Goal: Obtain resource: Download file/media

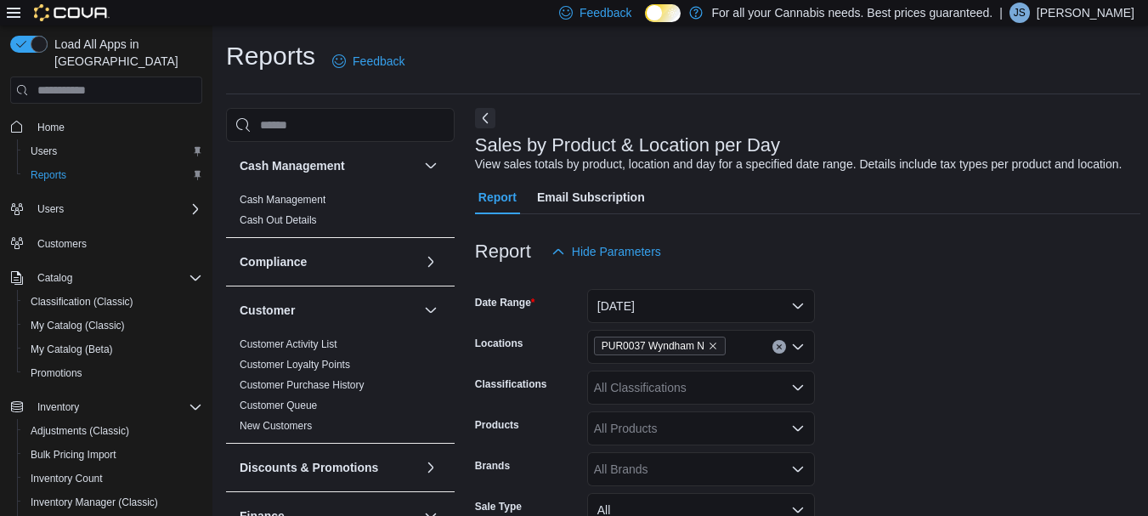
scroll to position [607, 0]
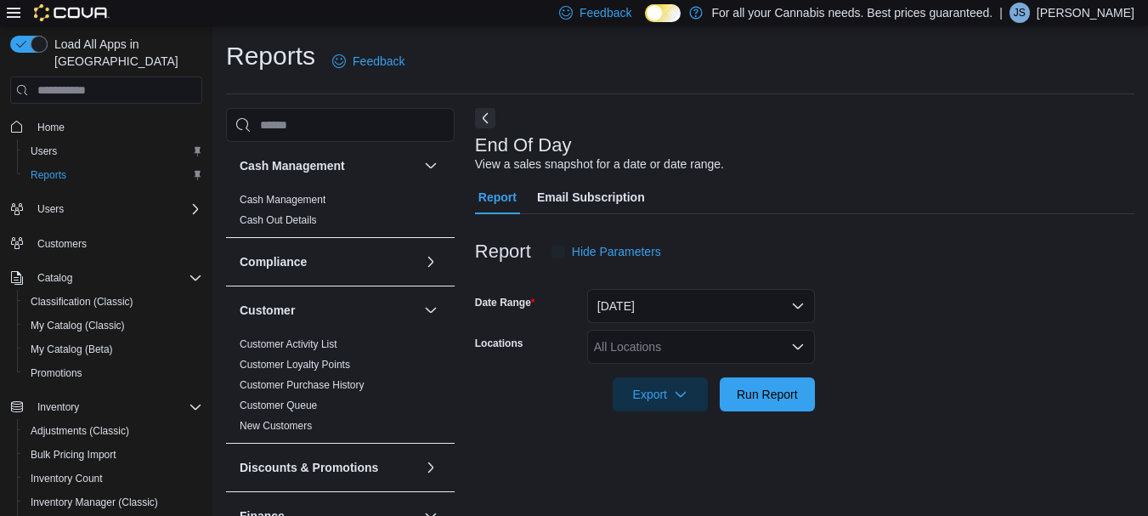
scroll to position [27, 0]
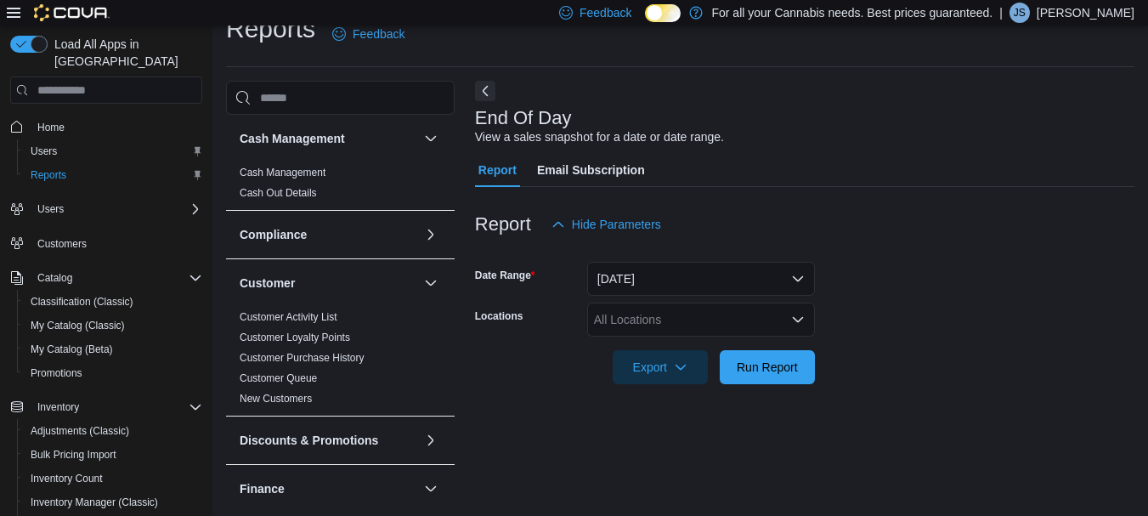
click at [612, 316] on div "All Locations" at bounding box center [701, 320] width 228 height 34
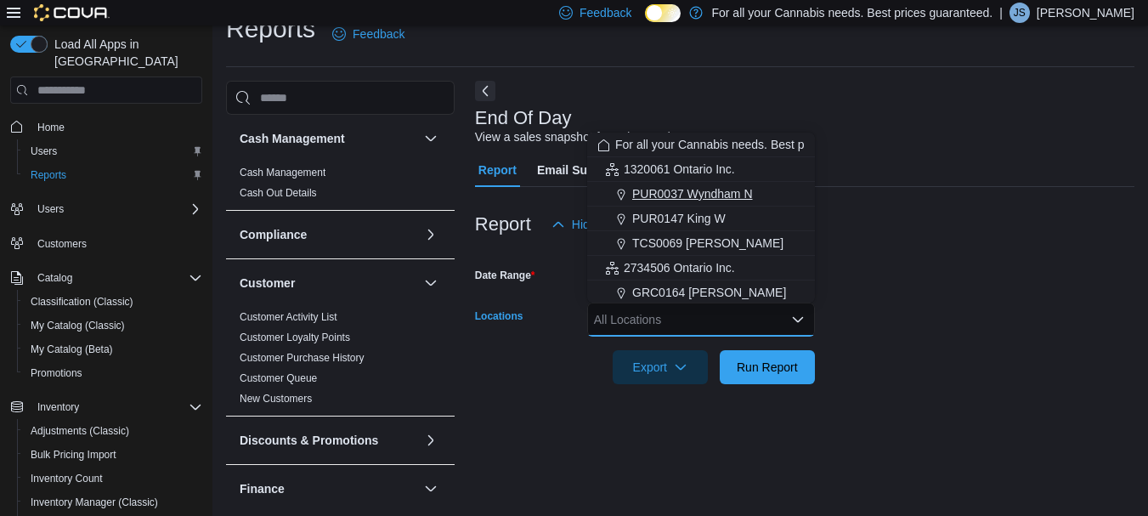
click at [731, 193] on span "PUR0037 Wyndham N" at bounding box center [692, 193] width 121 height 17
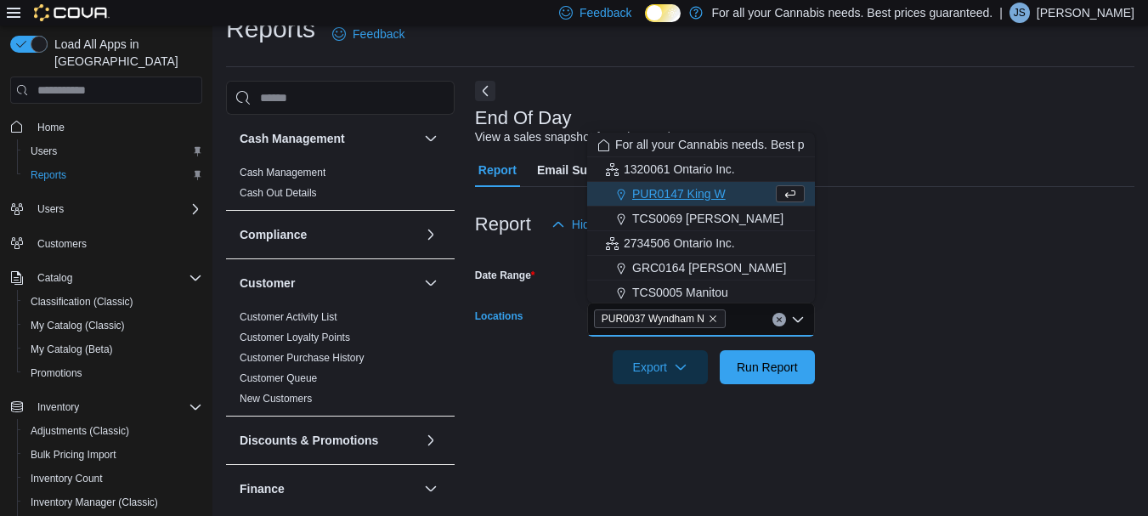
click at [788, 191] on icon "Choose from the following options" at bounding box center [791, 194] width 14 height 14
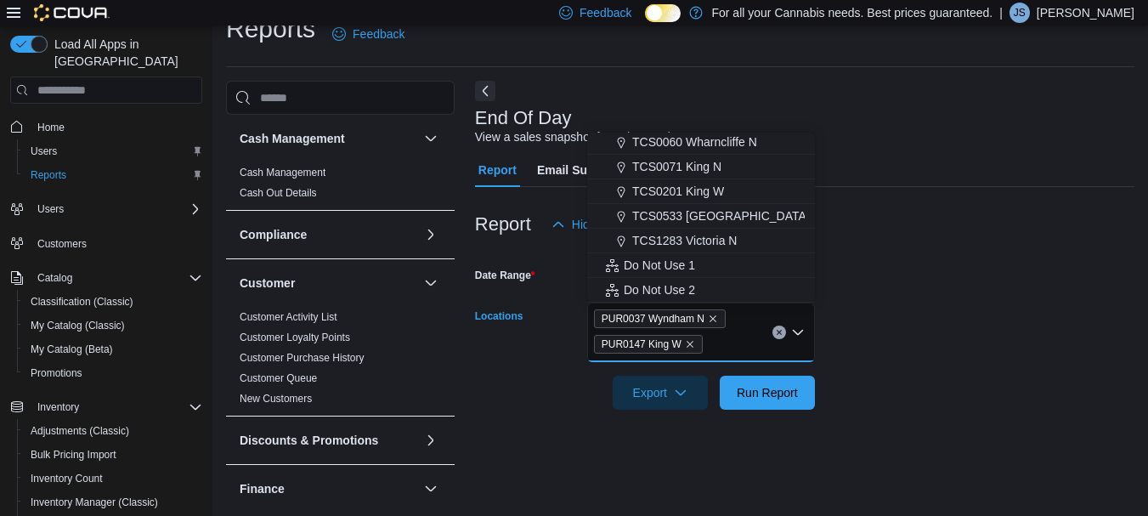
scroll to position [0, 0]
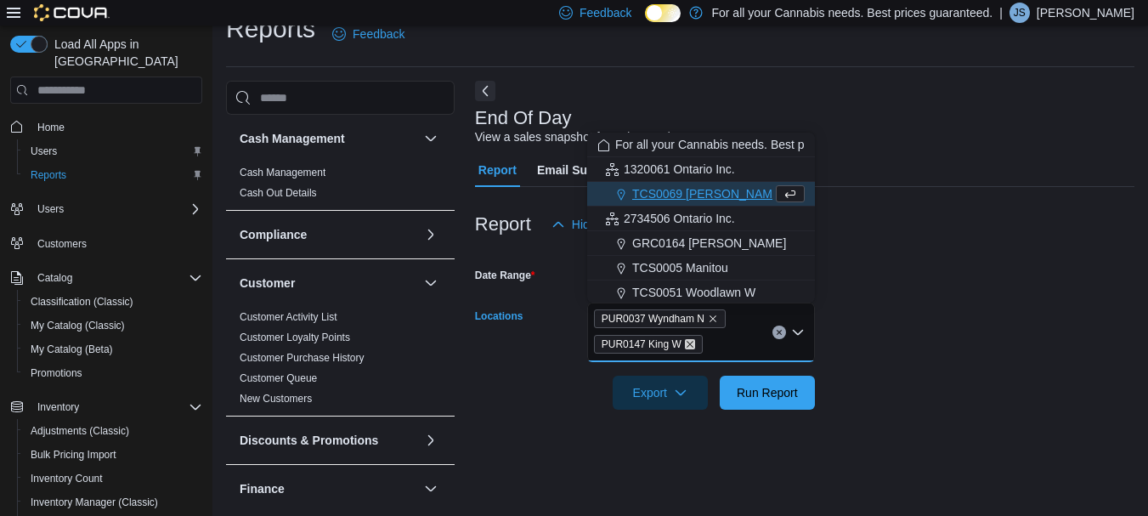
click at [688, 342] on icon "Remove PUR0147 King W from selection in this group" at bounding box center [690, 344] width 10 height 10
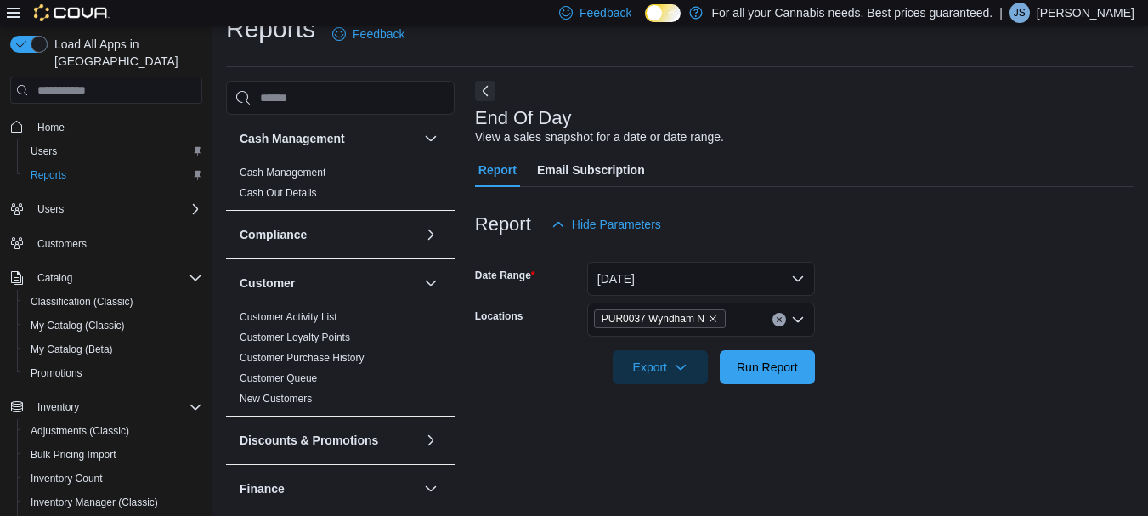
click at [937, 253] on div at bounding box center [804, 251] width 659 height 20
click at [770, 351] on span "Run Report" at bounding box center [767, 366] width 75 height 34
click at [678, 211] on div "Report Hide Parameters" at bounding box center [804, 224] width 659 height 34
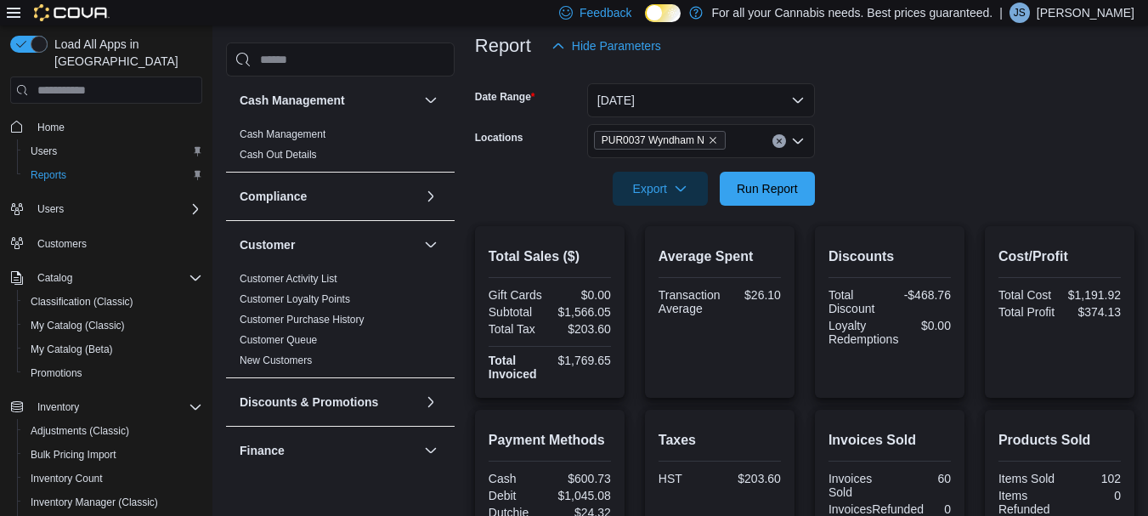
scroll to position [205, 0]
click at [677, 199] on span "Export" at bounding box center [660, 189] width 75 height 34
click at [655, 252] on span "Export to Pdf" at bounding box center [663, 258] width 76 height 14
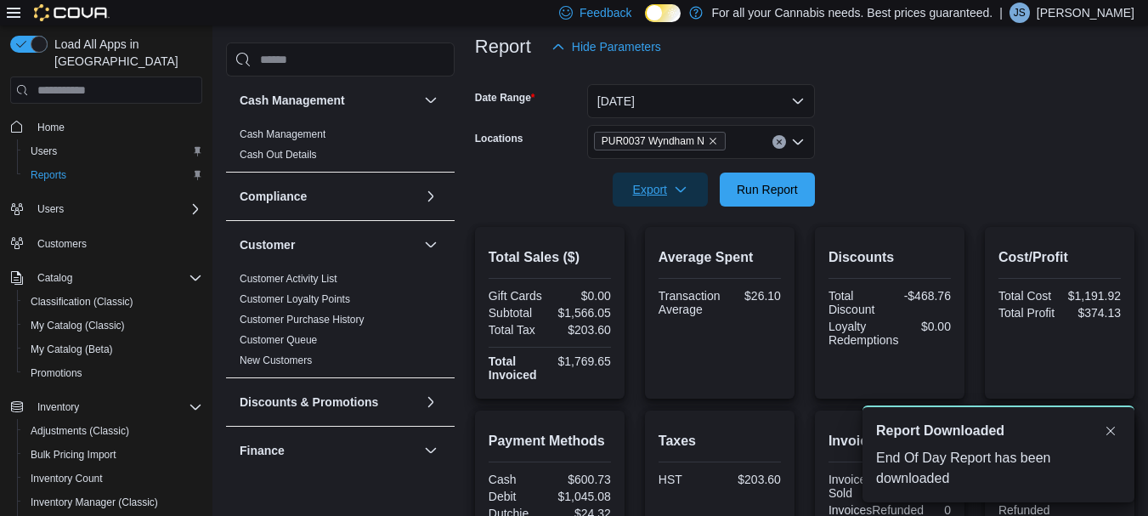
scroll to position [0, 0]
